Goal: Task Accomplishment & Management: Use online tool/utility

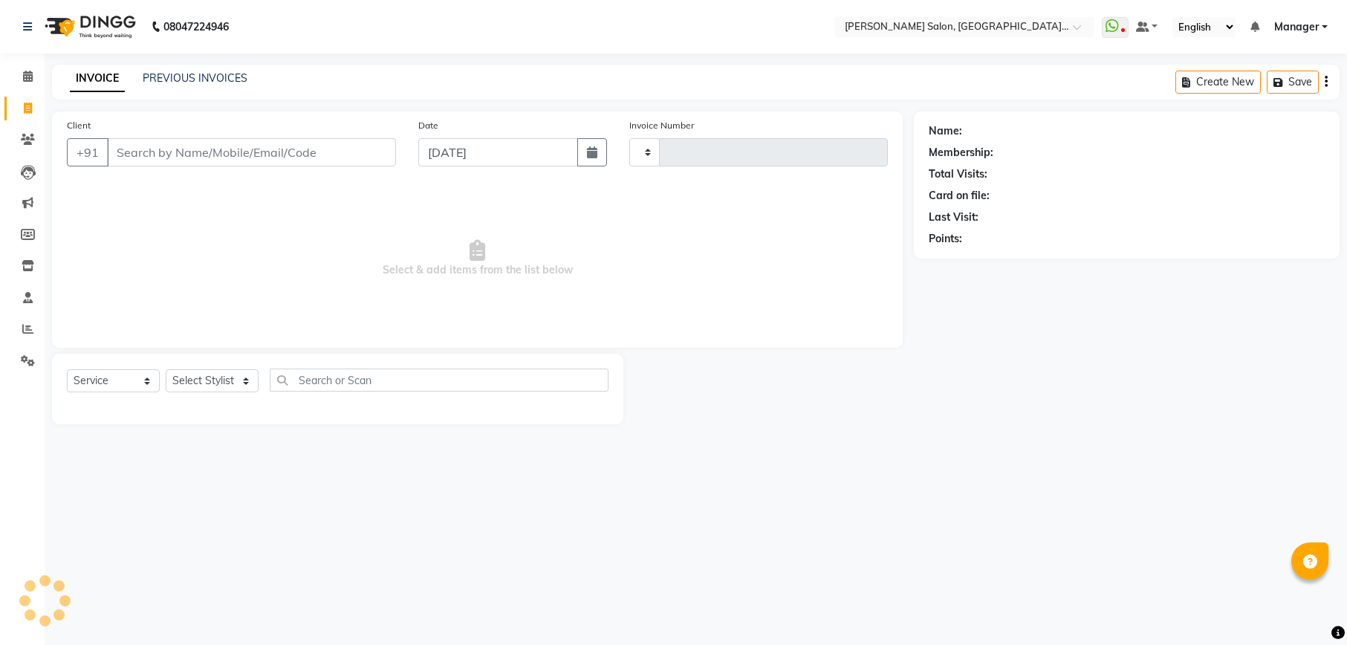
select select "service"
type input "1998"
select select "6961"
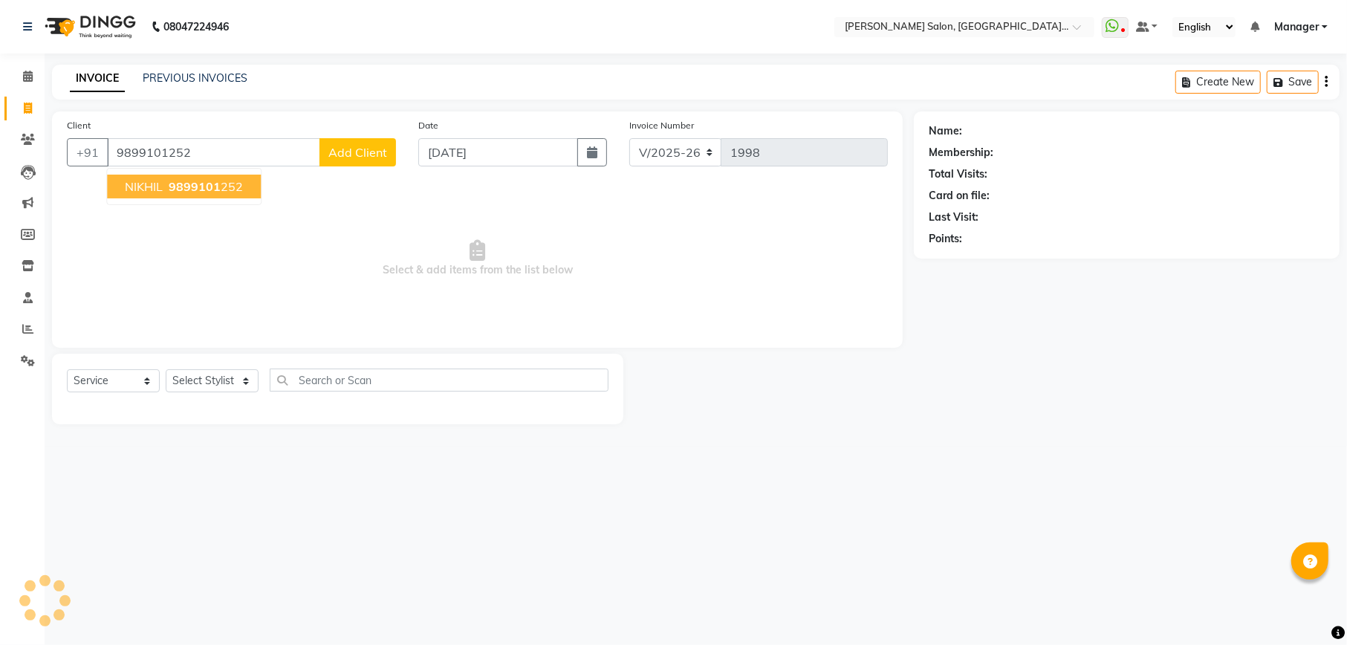
type input "9899101252"
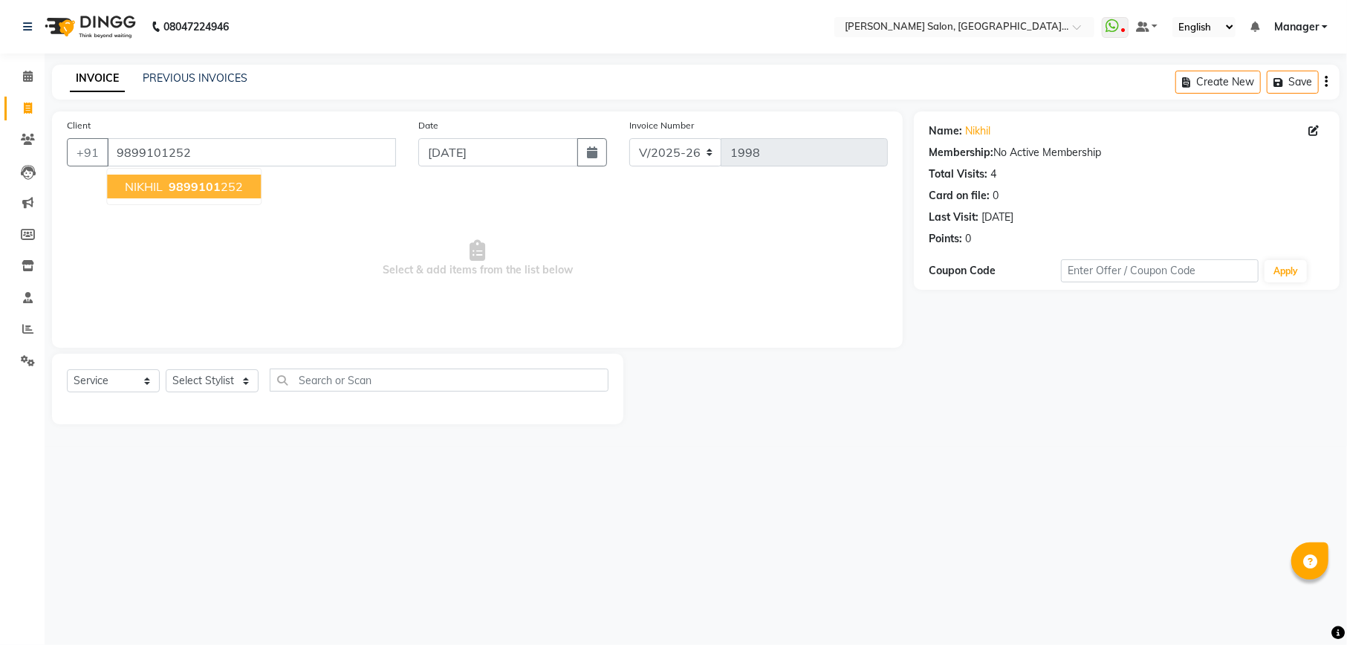
click at [180, 183] on span "9899101" at bounding box center [195, 186] width 52 height 15
click at [978, 131] on link "Nikhil" at bounding box center [977, 131] width 25 height 16
click at [218, 372] on select "Select Stylist Abhishek [PERSON_NAME] Akash [PERSON_NAME] [PERSON_NAME] Krishna…" at bounding box center [212, 380] width 93 height 23
select select "90623"
click at [166, 369] on select "Select Stylist Abhishek [PERSON_NAME] Akash [PERSON_NAME] [PERSON_NAME] Krishna…" at bounding box center [212, 380] width 93 height 23
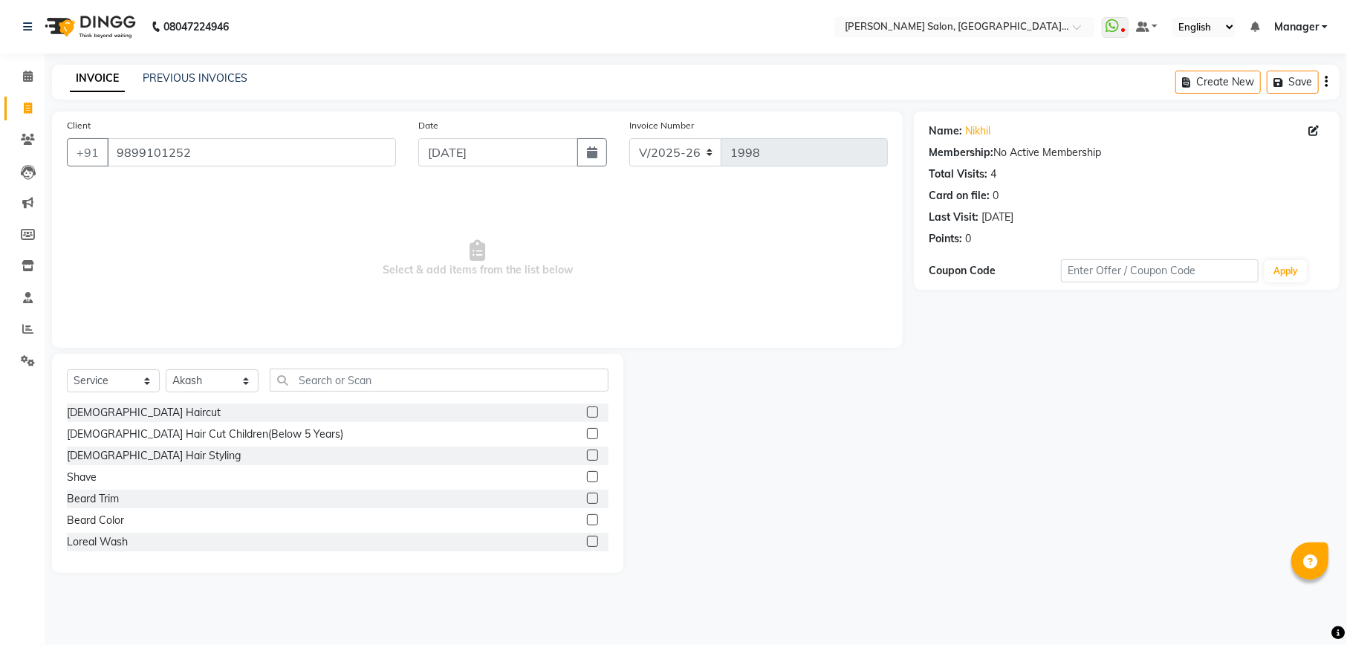
click at [587, 415] on label at bounding box center [592, 411] width 11 height 11
click at [587, 415] on input "checkbox" at bounding box center [592, 413] width 10 height 10
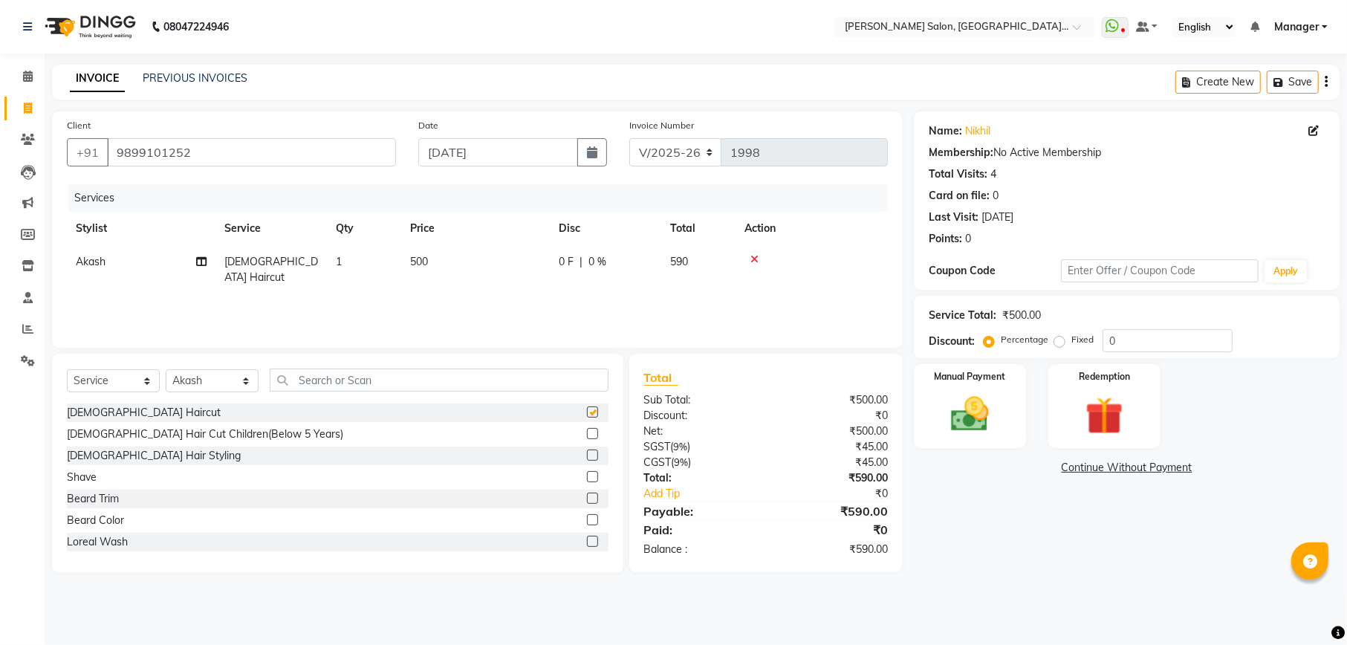
checkbox input "false"
click at [587, 500] on label at bounding box center [592, 498] width 11 height 11
click at [587, 500] on input "checkbox" at bounding box center [592, 499] width 10 height 10
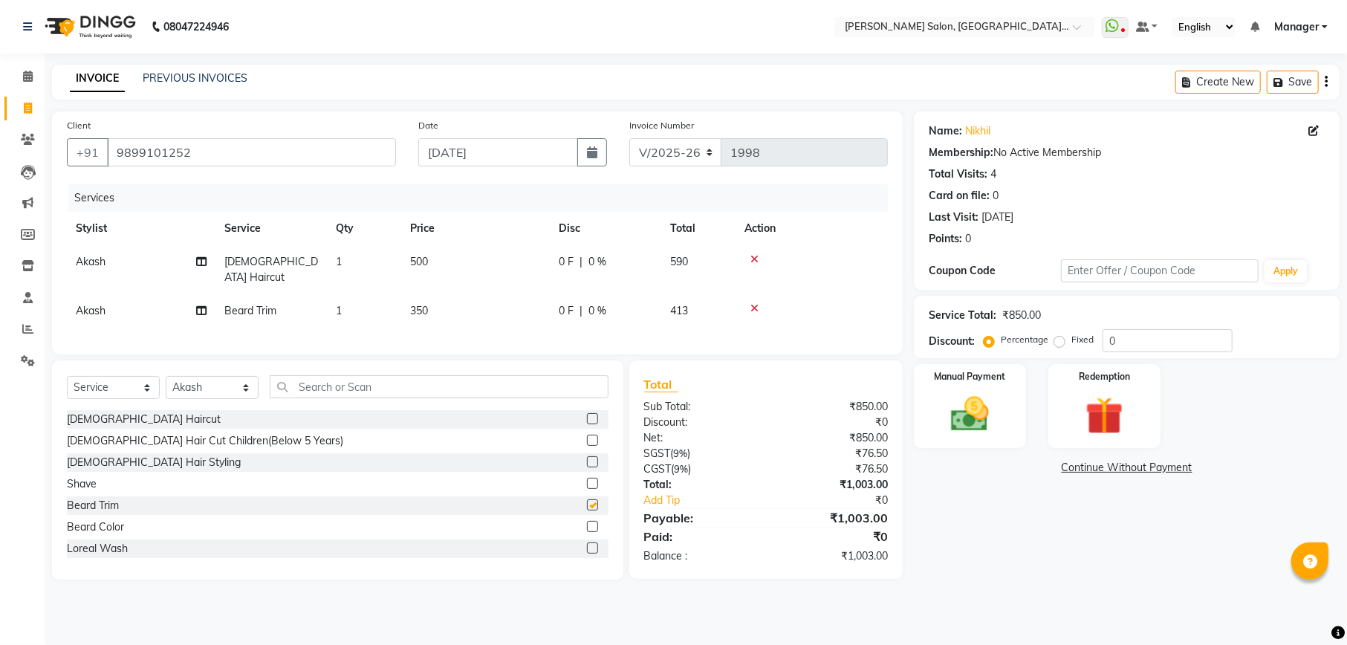
checkbox input "false"
click at [1225, 339] on input "0" at bounding box center [1167, 340] width 130 height 23
click at [981, 432] on img at bounding box center [970, 413] width 64 height 45
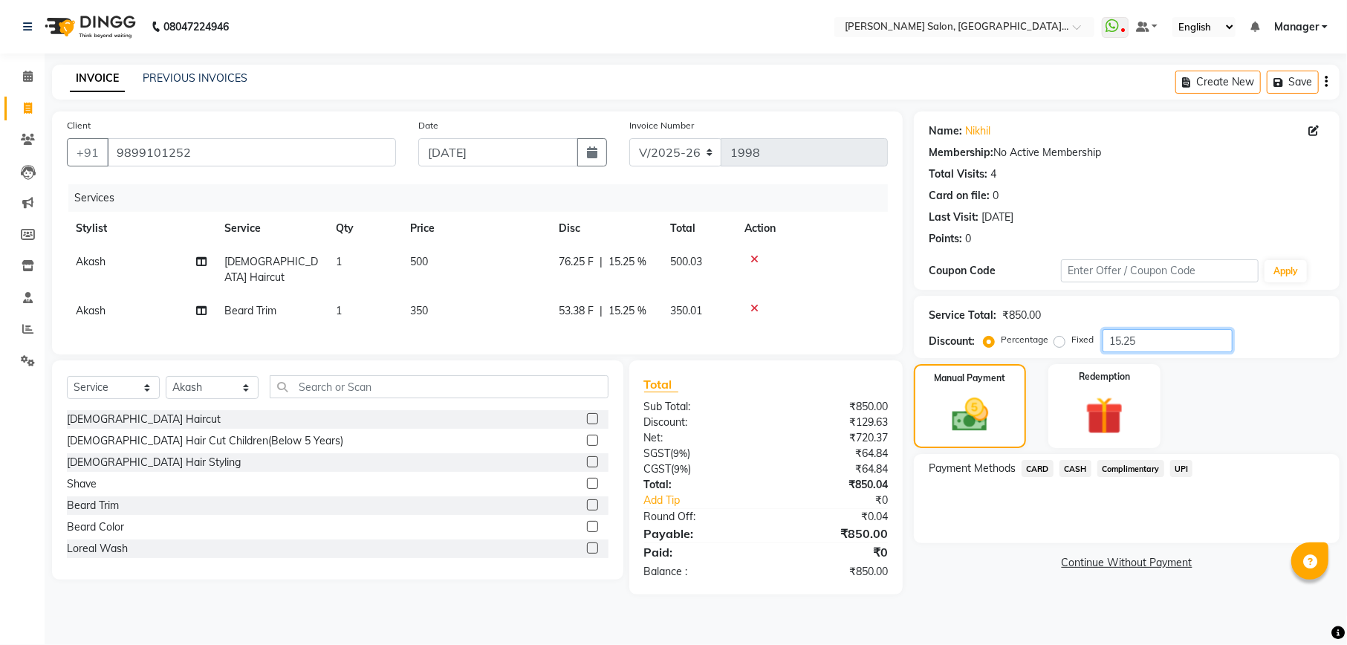
click at [1157, 337] on input "15.25" at bounding box center [1167, 340] width 130 height 23
type input "1"
click at [1071, 342] on label "Fixed" at bounding box center [1082, 339] width 22 height 13
click at [1062, 342] on input "Fixed" at bounding box center [1062, 339] width 10 height 10
radio input "true"
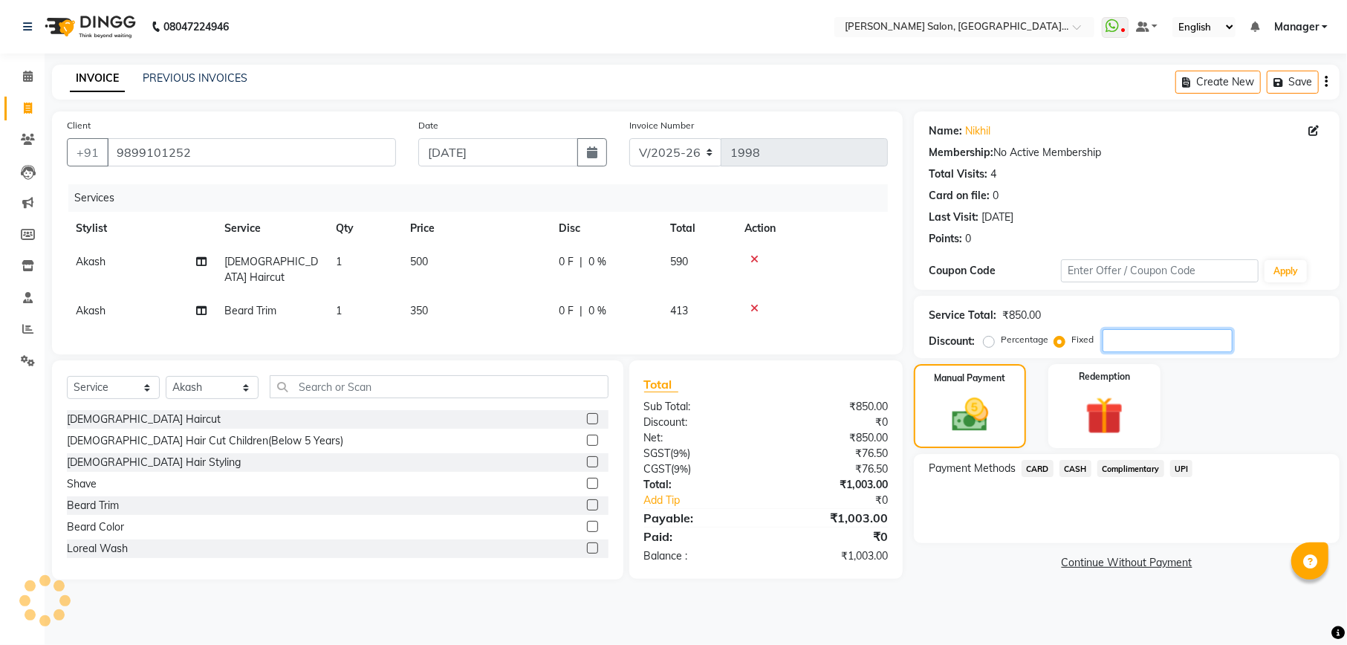
click at [1162, 340] on input "number" at bounding box center [1167, 340] width 130 height 23
type input "3"
click at [955, 408] on img at bounding box center [970, 415] width 62 height 44
click at [1086, 467] on span "CASH" at bounding box center [1075, 468] width 32 height 17
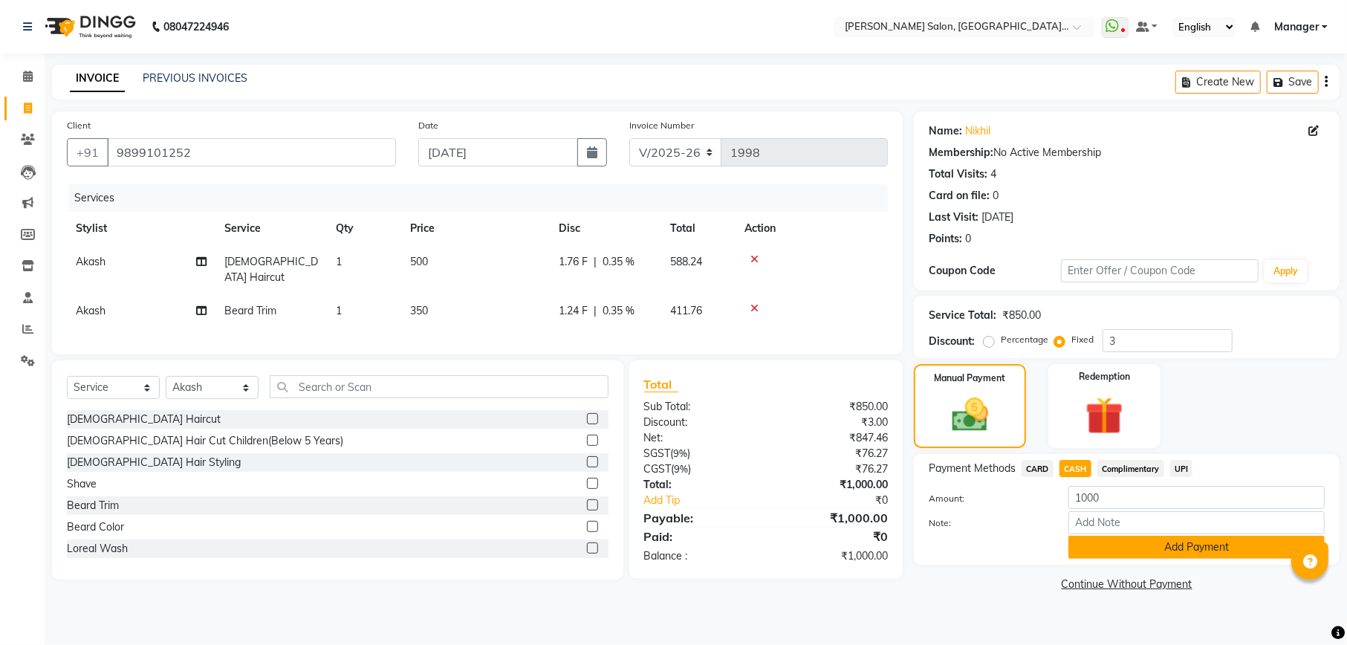
click at [1187, 550] on button "Add Payment" at bounding box center [1196, 547] width 256 height 23
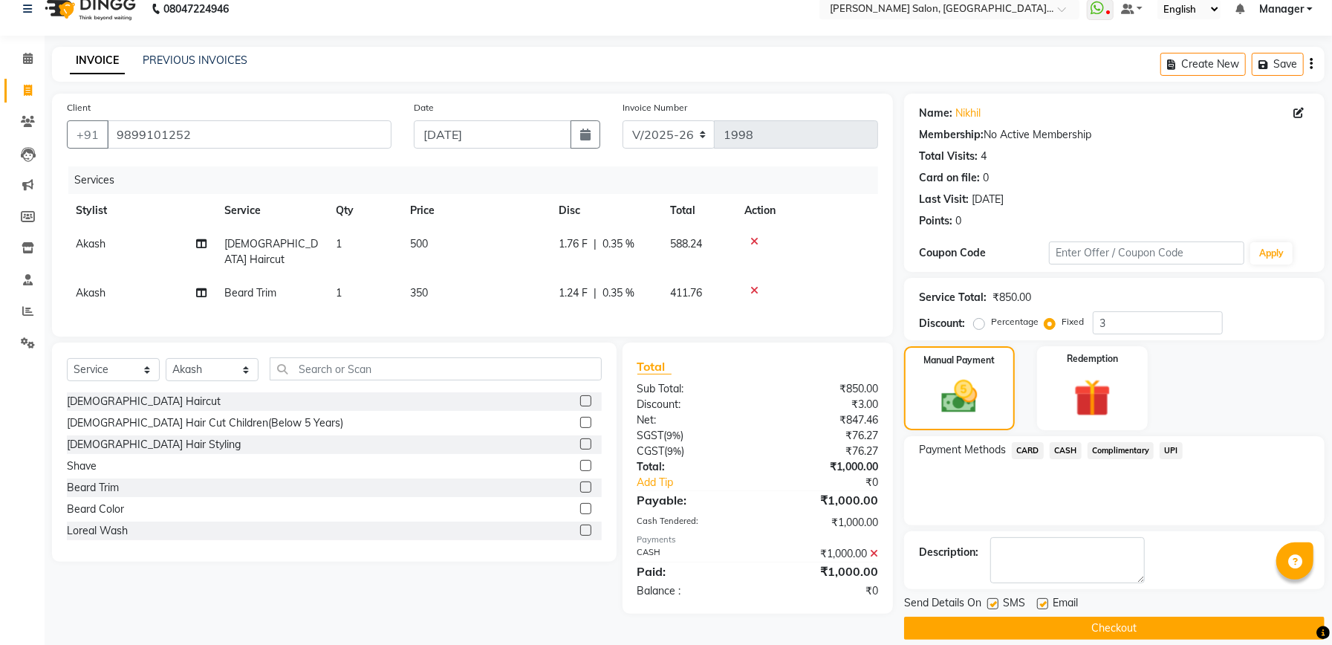
scroll to position [36, 0]
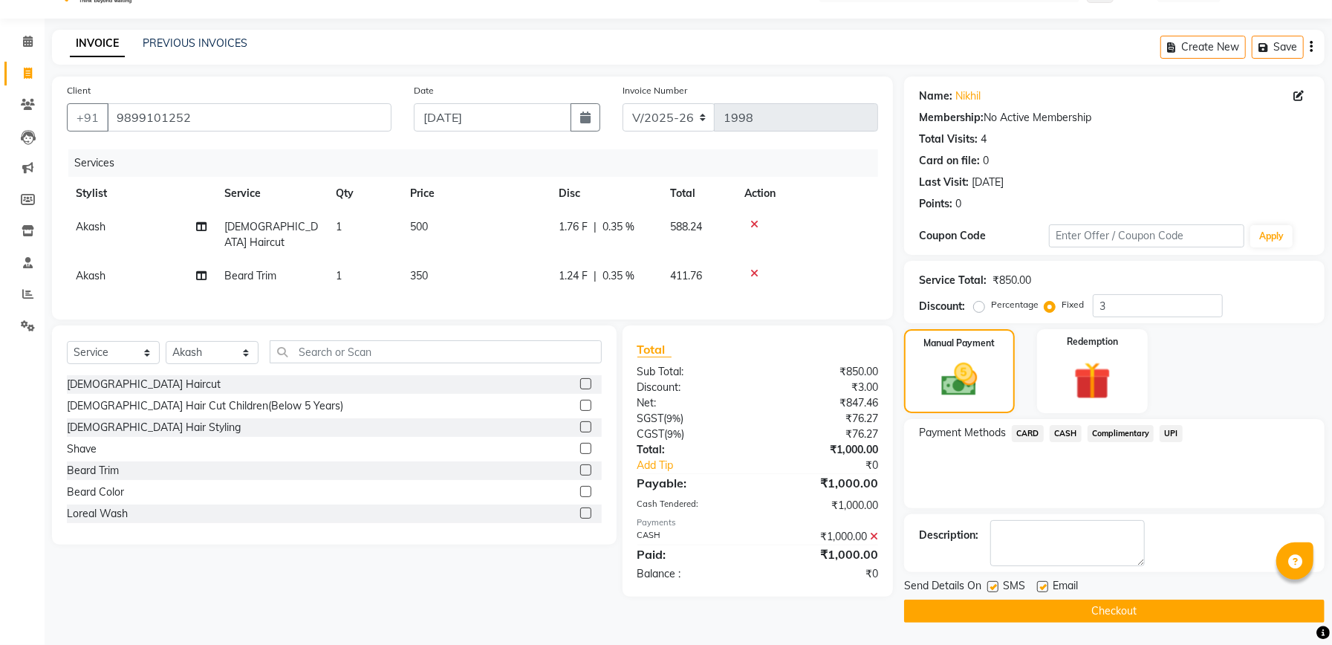
click at [1085, 614] on button "Checkout" at bounding box center [1114, 610] width 420 height 23
